Goal: Information Seeking & Learning: Find specific page/section

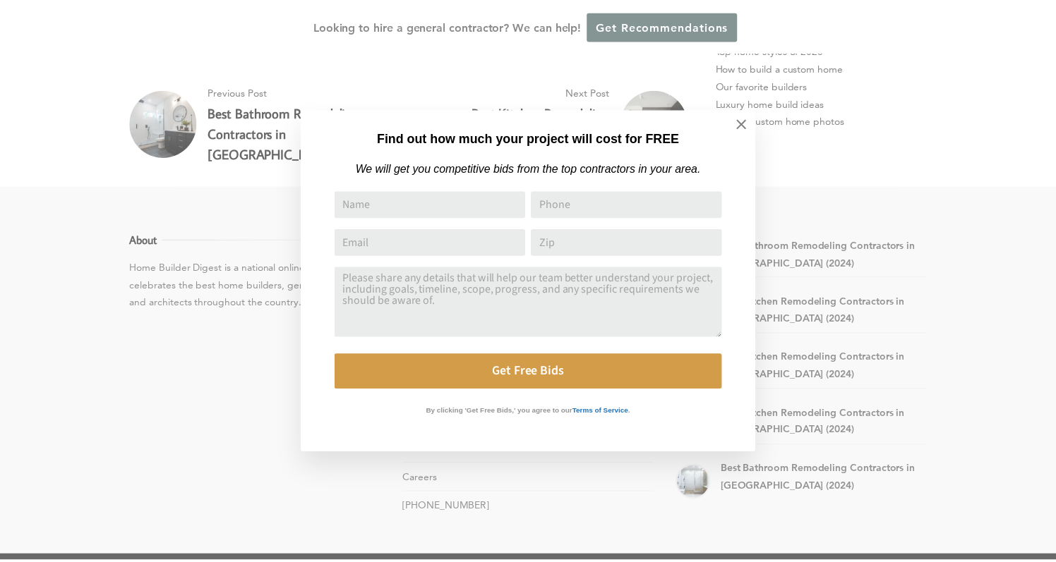
scroll to position [5327, 0]
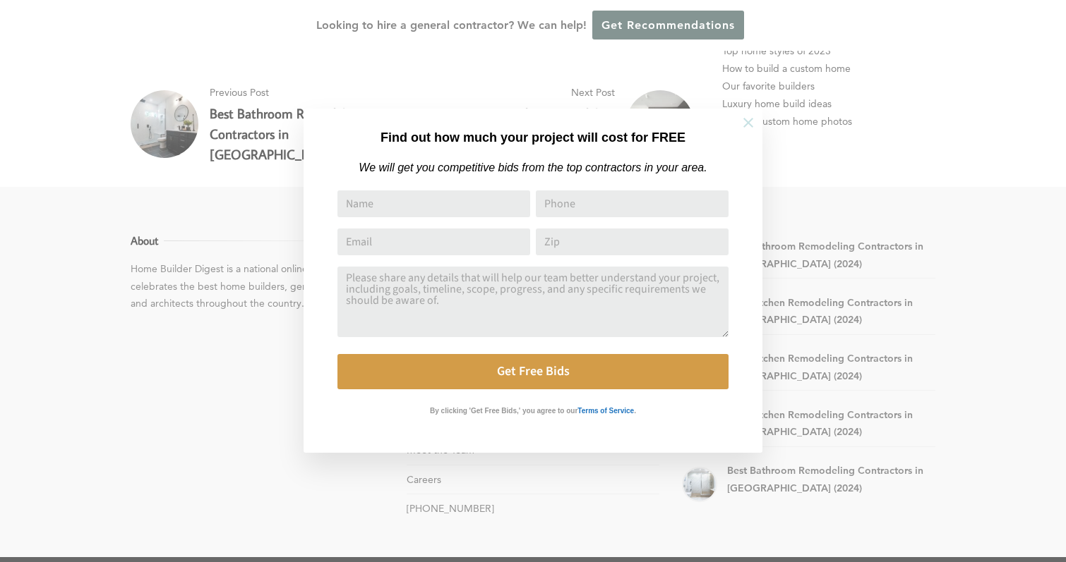
click at [748, 114] on button at bounding box center [747, 122] width 49 height 49
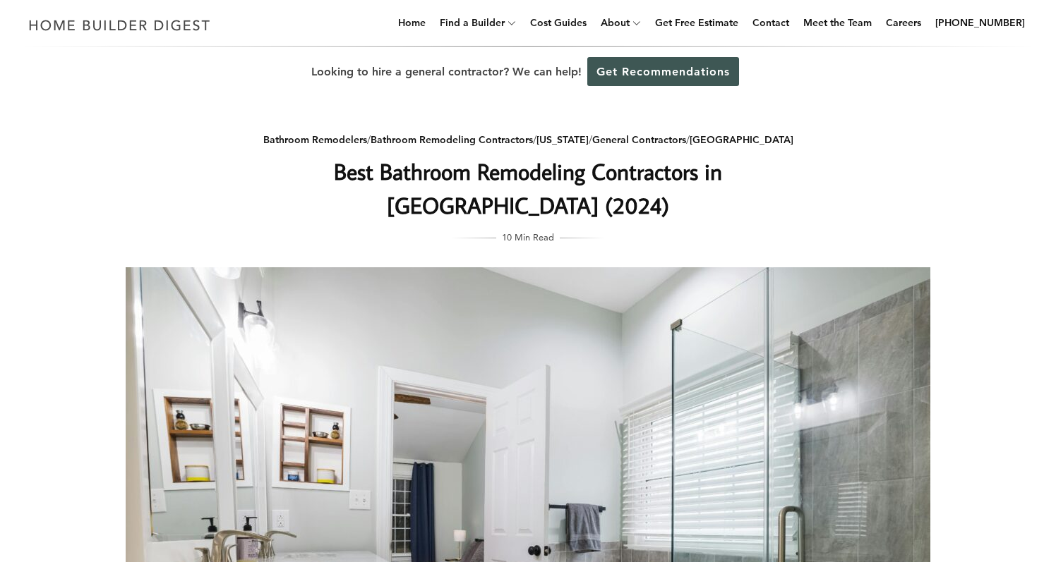
scroll to position [0, 0]
click at [639, 60] on link "Rankings" at bounding box center [673, 61] width 169 height 28
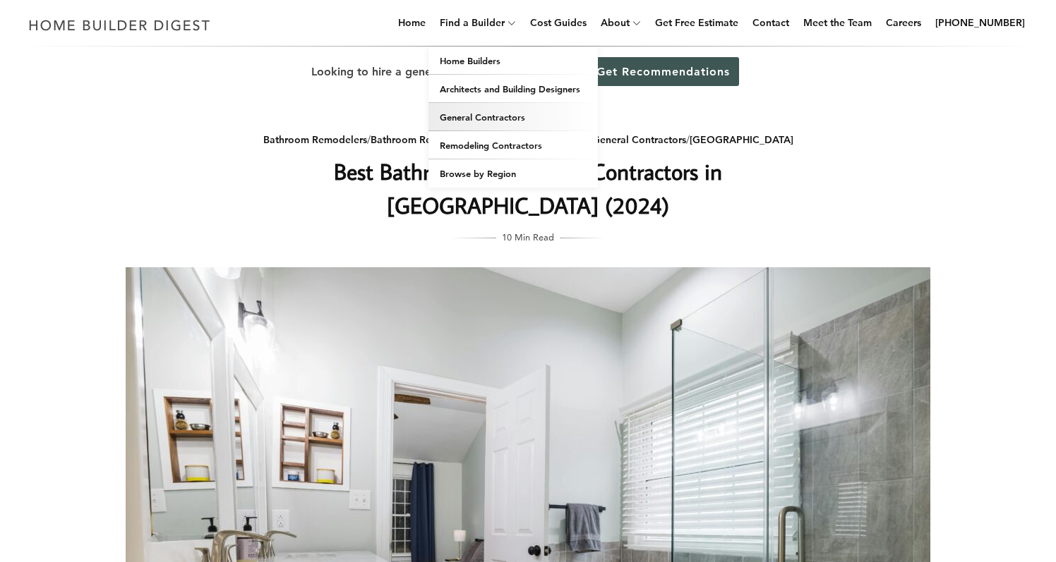
click at [495, 119] on link "General Contractors" at bounding box center [512, 117] width 169 height 28
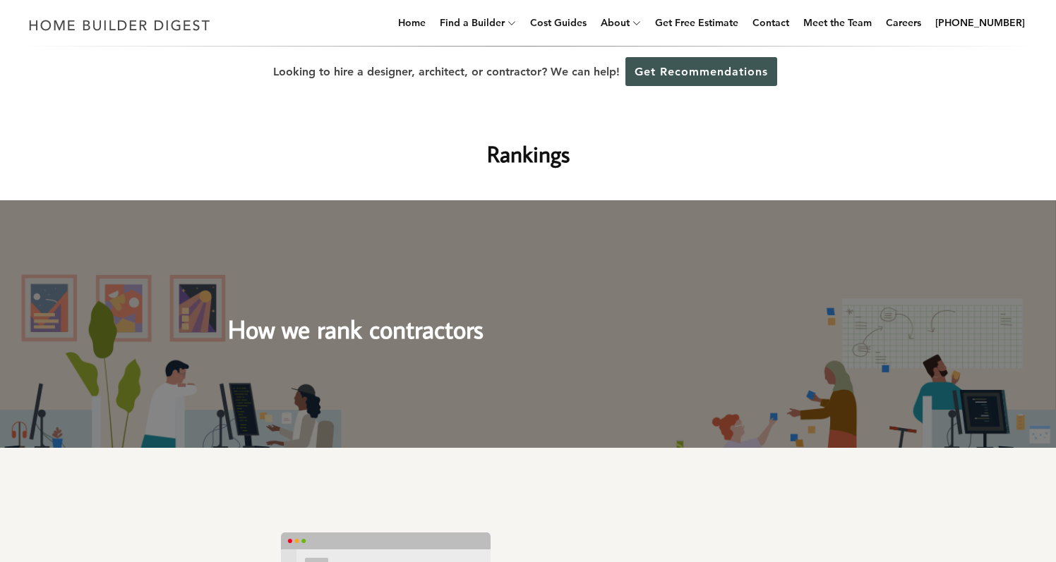
click at [476, 335] on h2 "How we rank contractors" at bounding box center [528, 317] width 600 height 64
click at [656, 71] on link "Get Recommendations" at bounding box center [701, 71] width 152 height 29
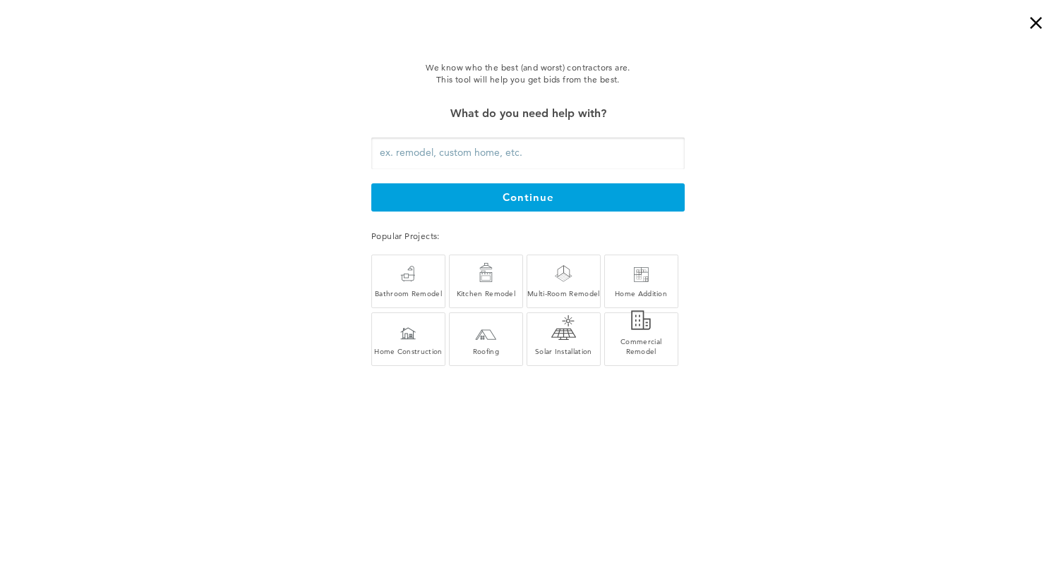
click at [603, 155] on input "text" at bounding box center [527, 154] width 313 height 32
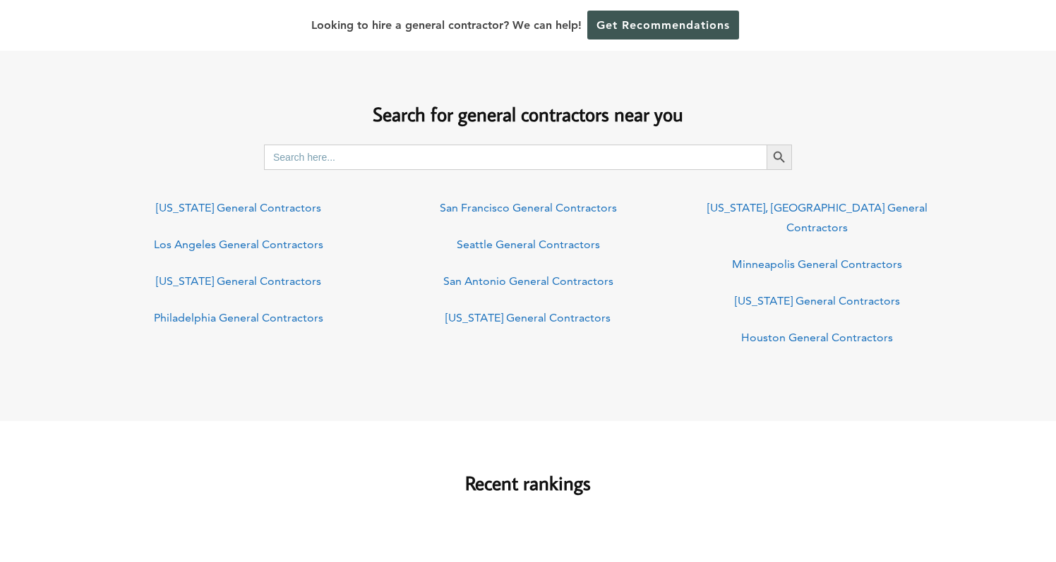
scroll to position [1055, 0]
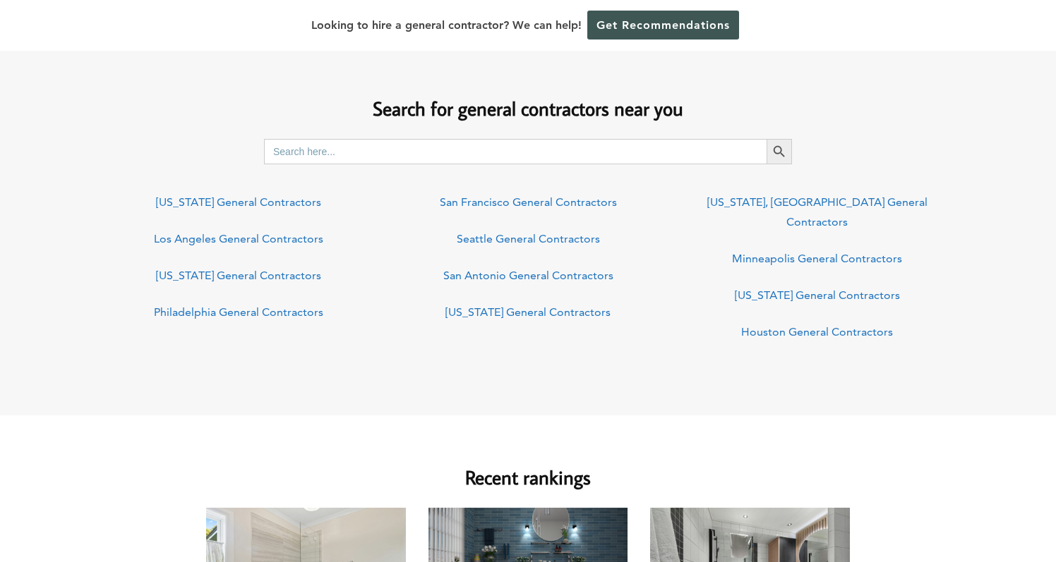
click at [453, 157] on input "Search for:" at bounding box center [515, 151] width 502 height 25
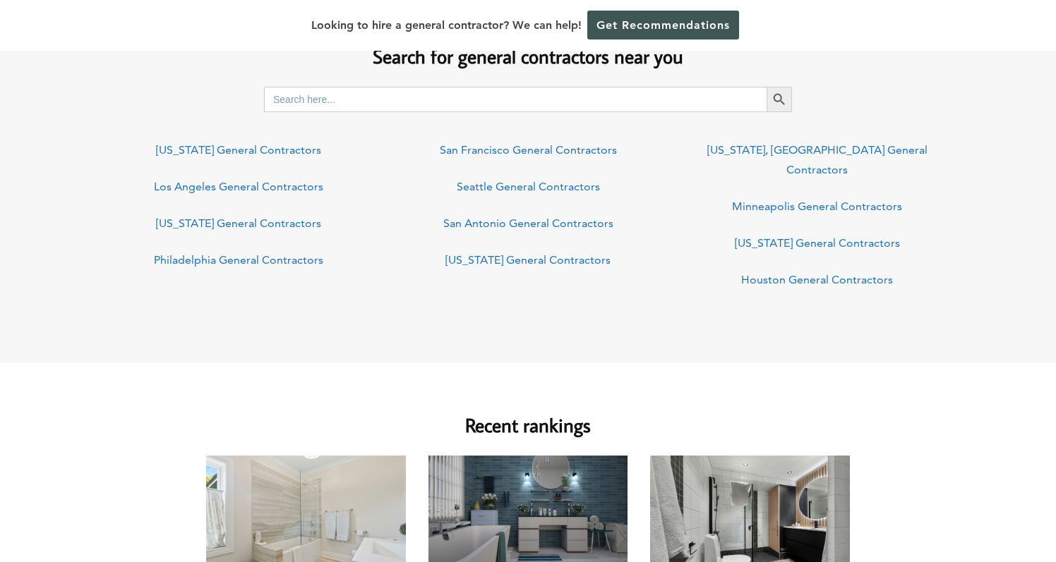
scroll to position [1115, 0]
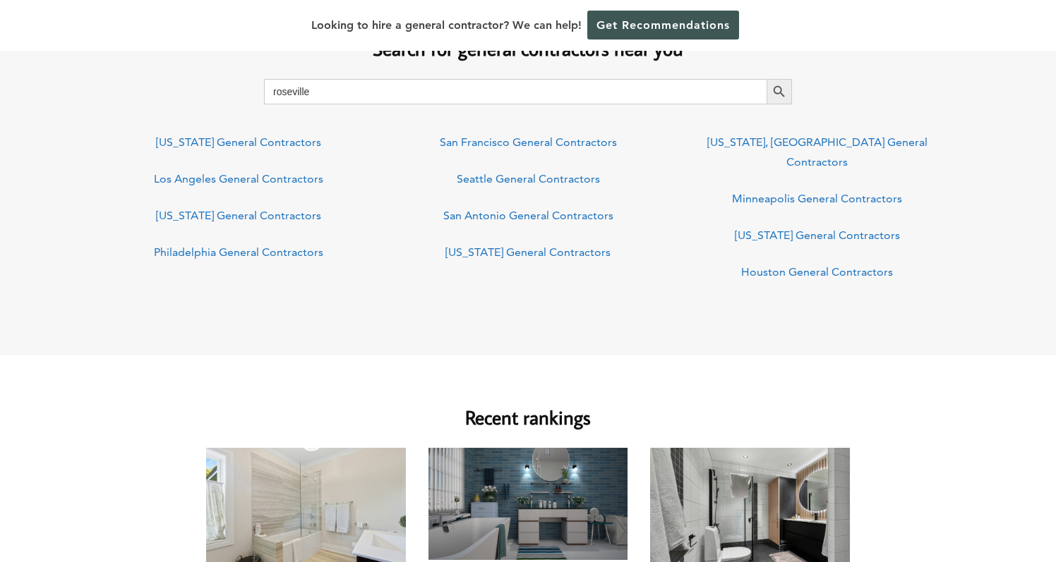
type input "roseville"
click at [781, 91] on button "Search Button" at bounding box center [778, 91] width 25 height 25
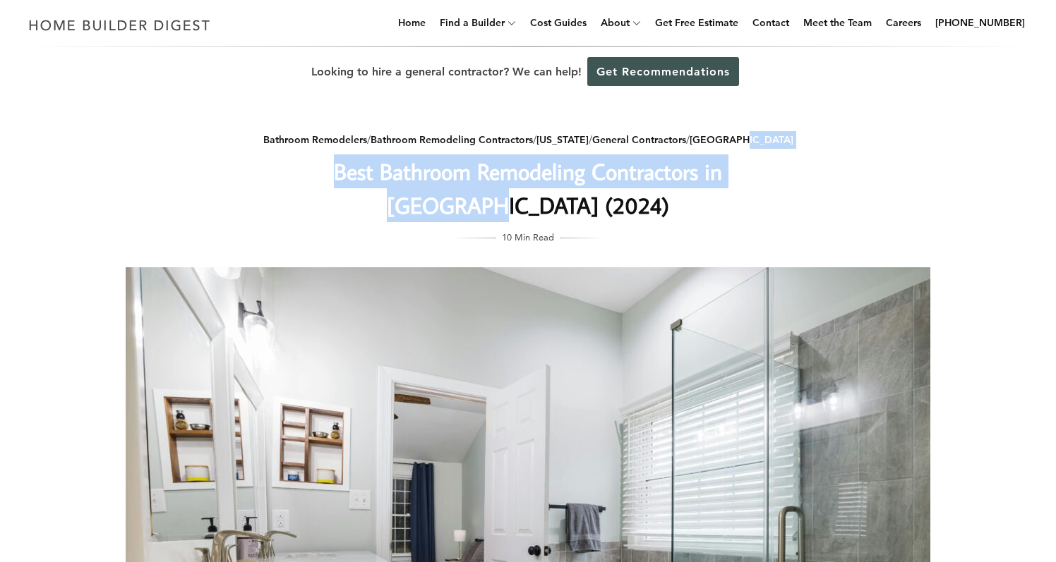
drag, startPoint x: 783, startPoint y: 136, endPoint x: 784, endPoint y: 185, distance: 49.4
click at [783, 183] on div "Bathroom Remodelers / Bathroom Remodeling Contractors / California / General Co…" at bounding box center [527, 182] width 563 height 125
click at [784, 185] on h1 "Best Bathroom Remodeling Contractors in [GEOGRAPHIC_DATA] (2024)" at bounding box center [527, 189] width 563 height 68
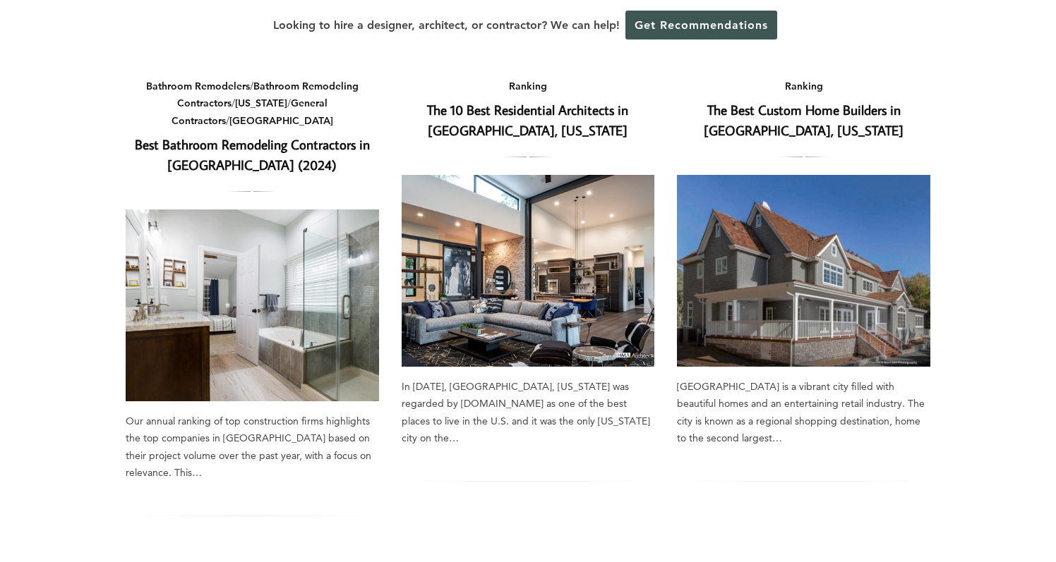
scroll to position [118, 0]
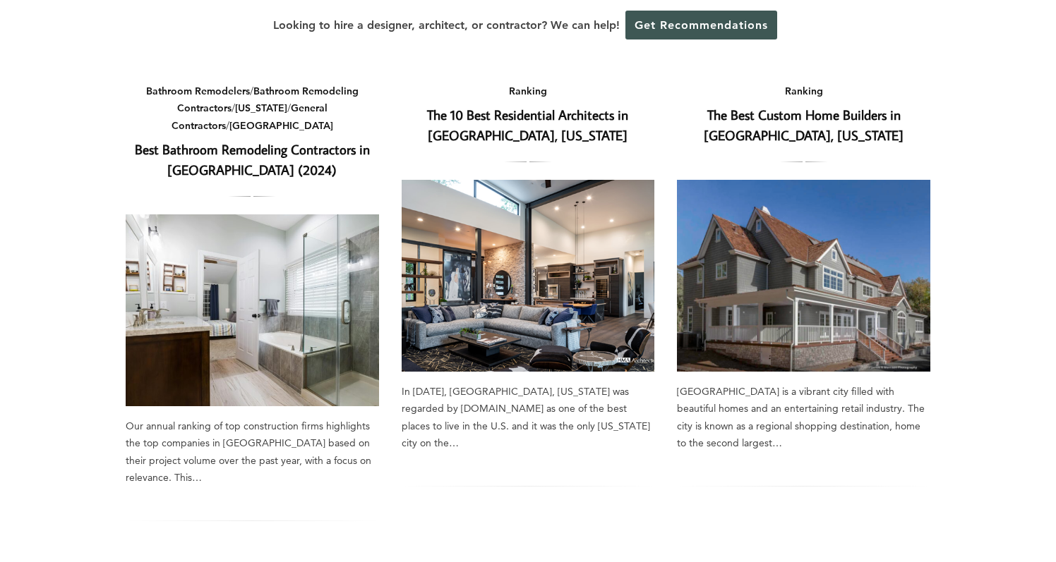
click at [269, 150] on link "Best Bathroom Remodeling Contractors in [GEOGRAPHIC_DATA] (2024)" at bounding box center [252, 159] width 235 height 38
